Goal: Task Accomplishment & Management: Use online tool/utility

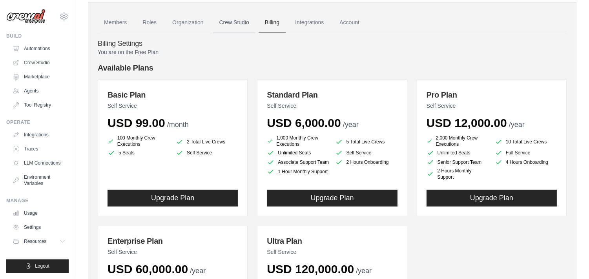
click at [218, 25] on link "Crew Studio" at bounding box center [234, 22] width 42 height 21
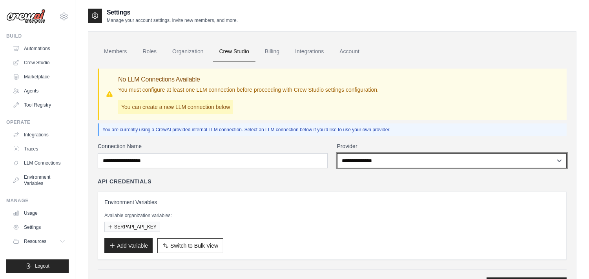
click at [364, 156] on select "**********" at bounding box center [452, 160] width 230 height 15
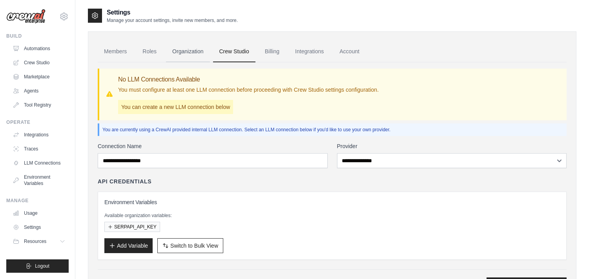
click at [190, 55] on link "Organization" at bounding box center [188, 51] width 44 height 21
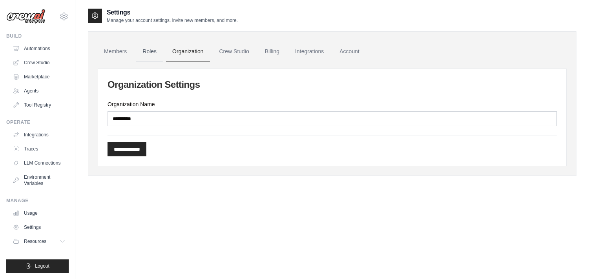
click at [159, 52] on link "Roles" at bounding box center [149, 51] width 27 height 21
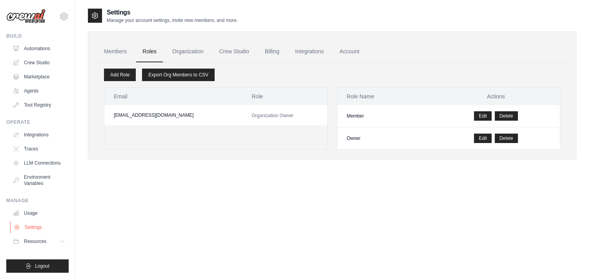
click at [44, 222] on link "Settings" at bounding box center [39, 227] width 59 height 13
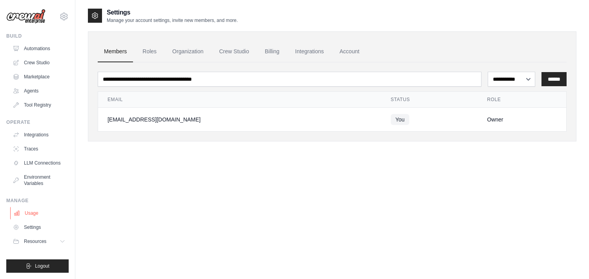
click at [45, 213] on link "Usage" at bounding box center [39, 213] width 59 height 13
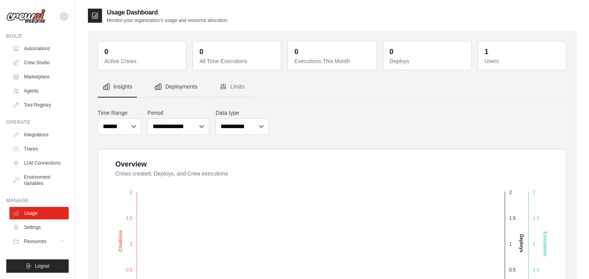
click at [176, 88] on button "Deployments" at bounding box center [175, 87] width 53 height 21
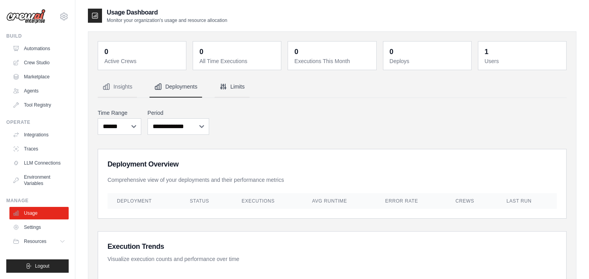
click at [221, 91] on icon "Tabs" at bounding box center [223, 87] width 8 height 8
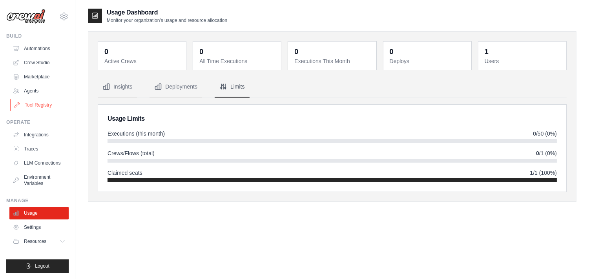
click at [35, 103] on link "Tool Registry" at bounding box center [39, 105] width 59 height 13
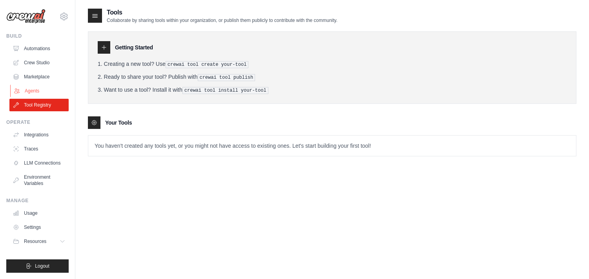
click at [44, 91] on link "Agents" at bounding box center [39, 91] width 59 height 13
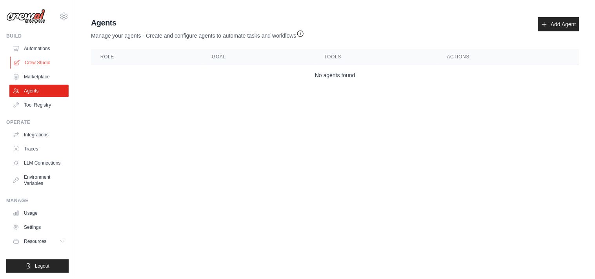
click at [40, 63] on link "Crew Studio" at bounding box center [39, 62] width 59 height 13
click at [570, 26] on link "Add Agent" at bounding box center [558, 24] width 41 height 14
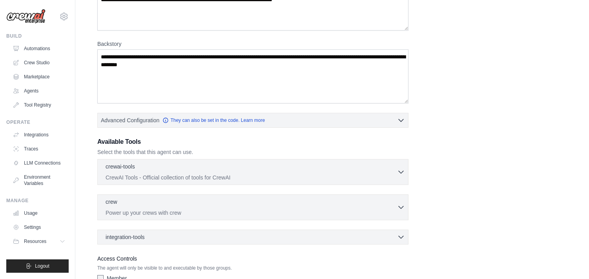
scroll to position [134, 0]
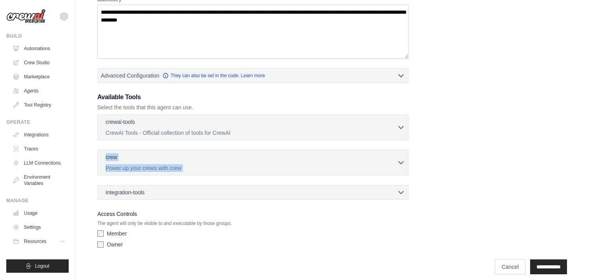
drag, startPoint x: 585, startPoint y: 134, endPoint x: 595, endPoint y: 166, distance: 34.1
click at [589, 166] on html "[EMAIL_ADDRESS][DOMAIN_NAME] Settings Build Automations Crew Studio" at bounding box center [294, 76] width 589 height 421
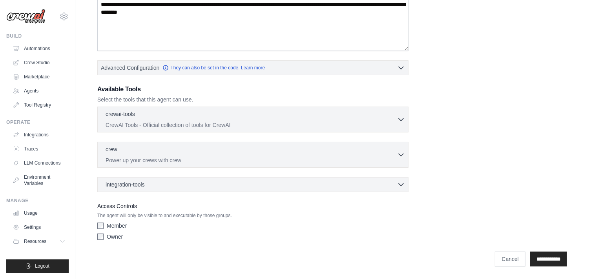
click at [514, 182] on div "Role Goal [GEOGRAPHIC_DATA] Advanced Configuration They can also be set in the …" at bounding box center [332, 70] width 470 height 348
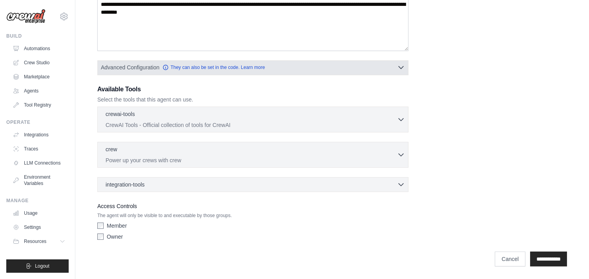
click at [393, 62] on button "Advanced Configuration They can also be set in the code. Learn more" at bounding box center [253, 67] width 310 height 14
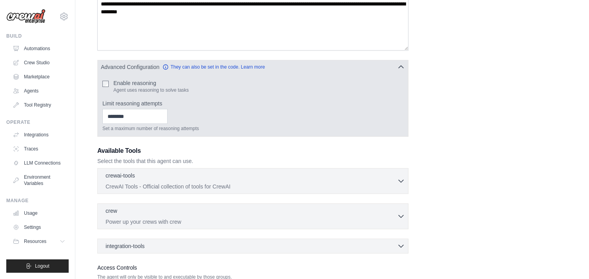
click at [393, 62] on button "Advanced Configuration They can also be set in the code. Learn more" at bounding box center [253, 67] width 310 height 14
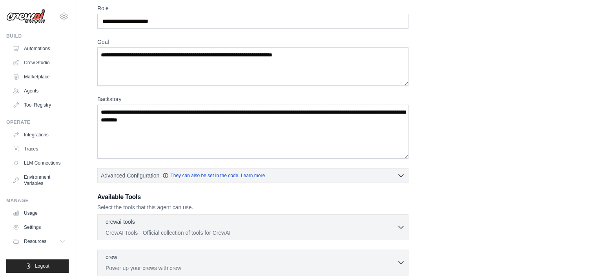
scroll to position [44, 0]
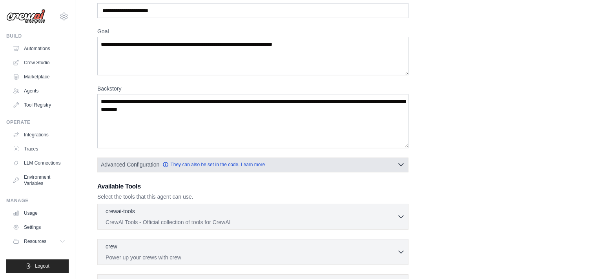
click at [394, 162] on button "Advanced Configuration They can also be set in the code. Learn more" at bounding box center [253, 165] width 310 height 14
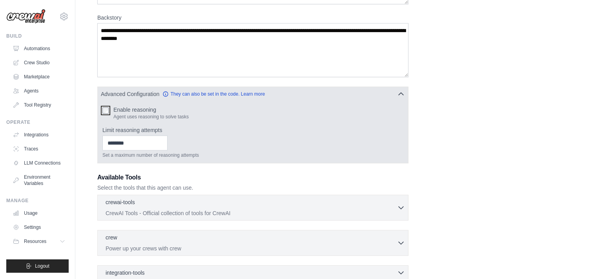
scroll to position [162, 0]
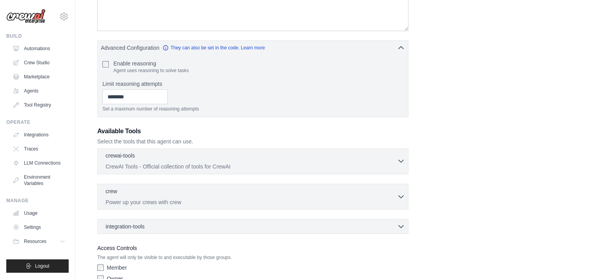
click at [197, 162] on div "crewai-tools 0 selected CrewAI Tools - Official collection of tools for CrewAI" at bounding box center [252, 161] width 292 height 19
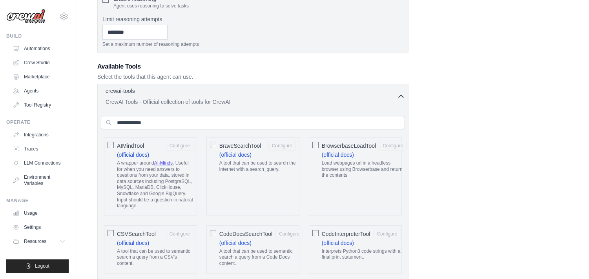
scroll to position [242, 0]
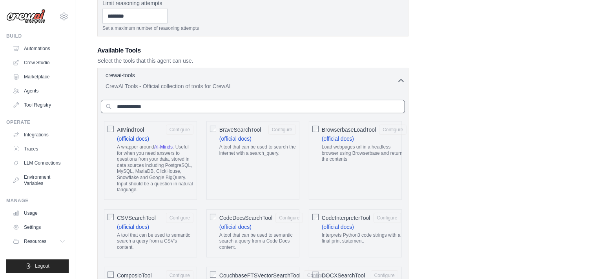
click at [293, 111] on input "text" at bounding box center [253, 106] width 304 height 13
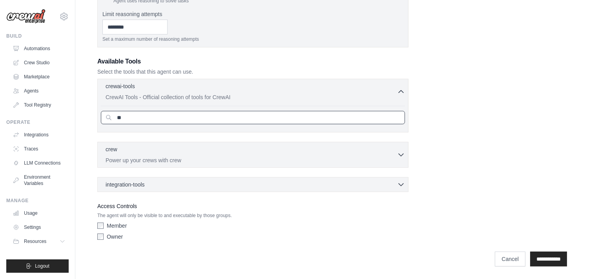
type input "*"
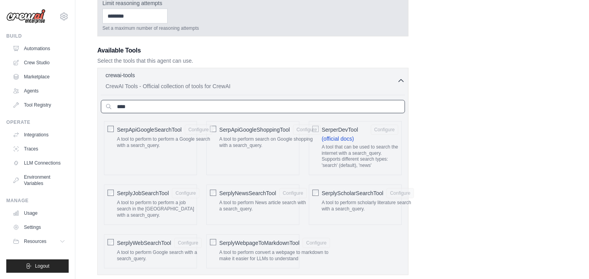
type input "****"
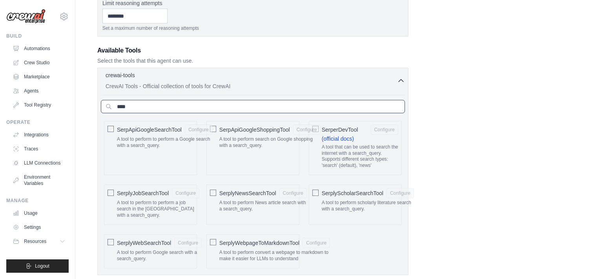
click at [161, 107] on input "****" at bounding box center [253, 106] width 304 height 13
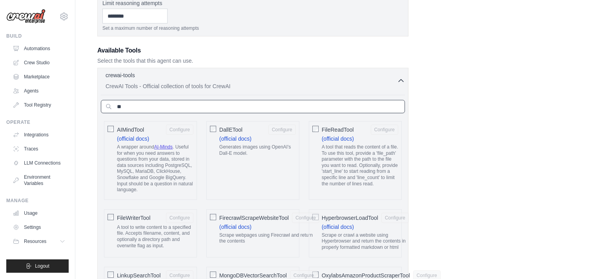
type input "*"
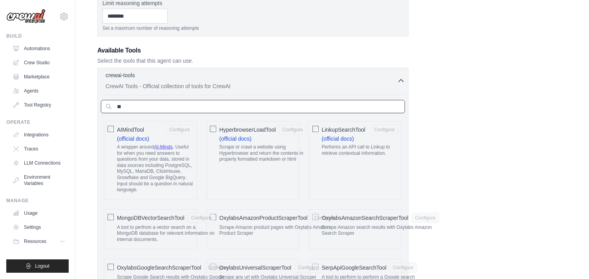
type input "*"
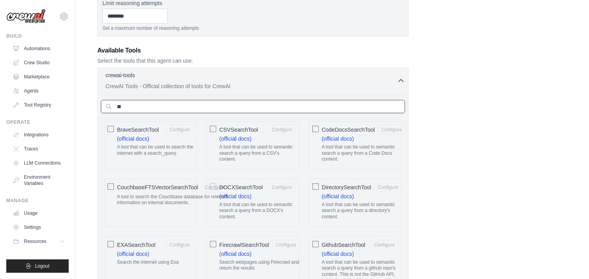
type input "*"
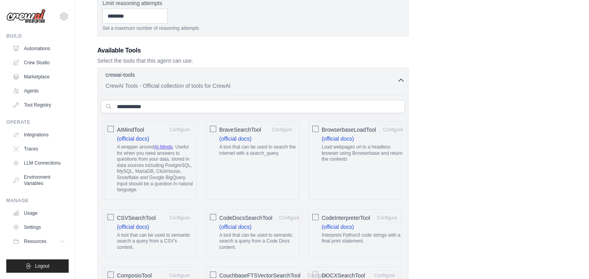
click at [277, 81] on div "crewai-tools 0 selected CrewAI Tools - Official collection of tools for CrewAI" at bounding box center [252, 80] width 292 height 19
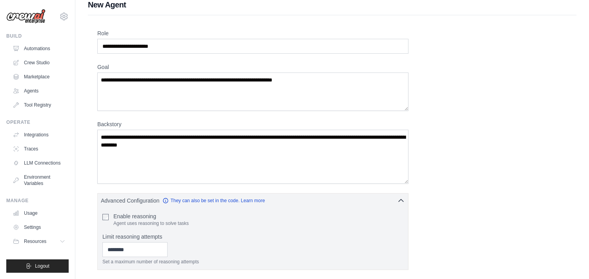
scroll to position [0, 0]
